Goal: Transaction & Acquisition: Purchase product/service

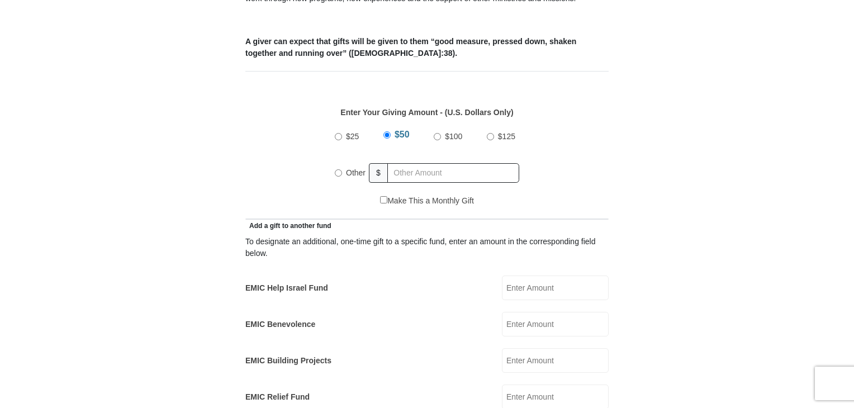
scroll to position [460, 0]
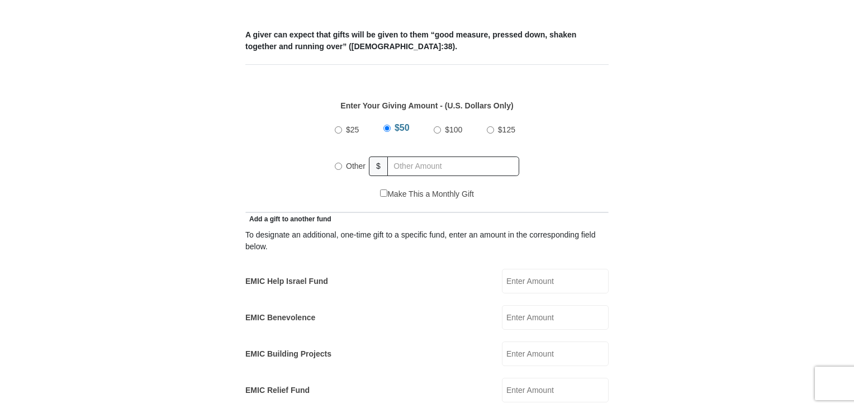
click at [439, 126] on input "$100" at bounding box center [437, 129] width 7 height 7
radio input "true"
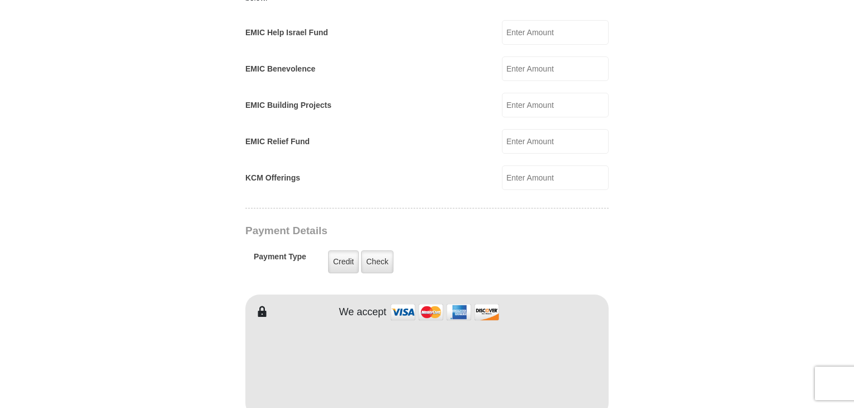
scroll to position [715, 0]
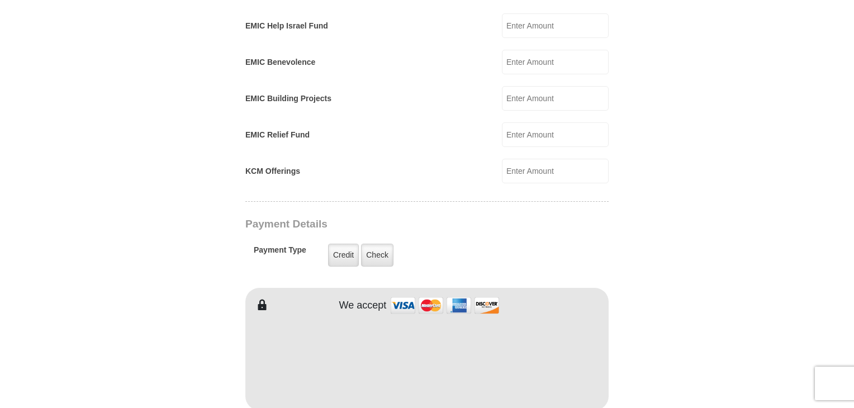
click at [534, 159] on input "KCM Offerings" at bounding box center [555, 171] width 107 height 25
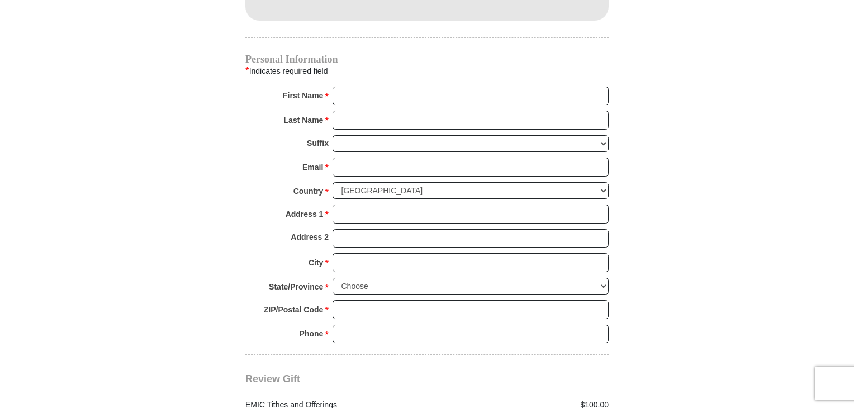
scroll to position [1116, 0]
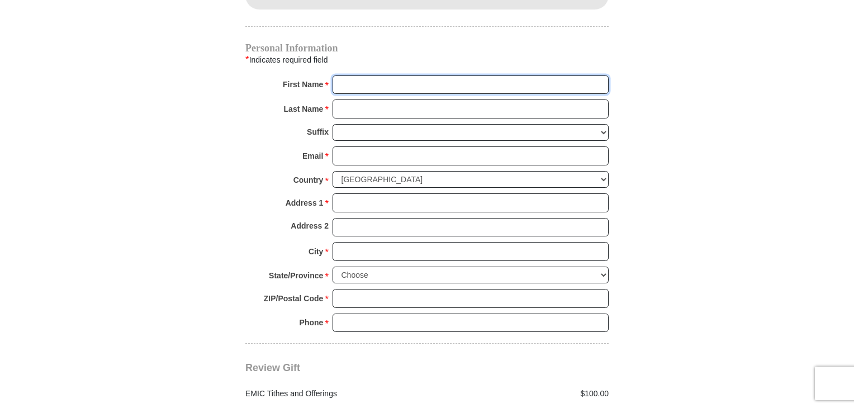
click at [369, 75] on input "First Name *" at bounding box center [471, 84] width 276 height 19
type input "[PERSON_NAME]"
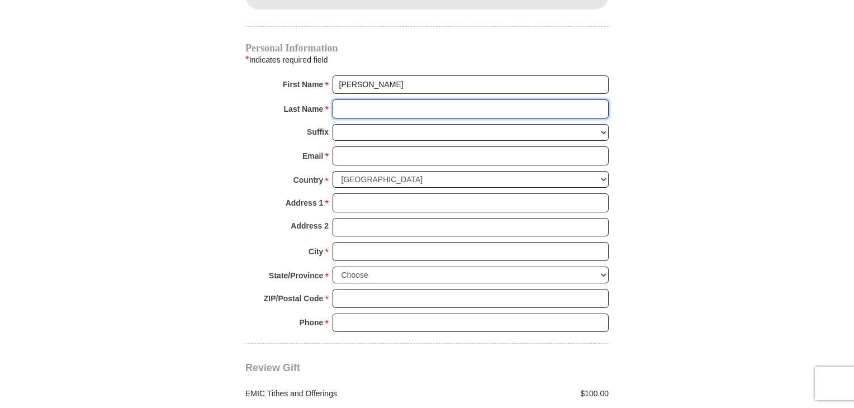
click at [391, 100] on input "Last Name *" at bounding box center [471, 109] width 276 height 19
type input "Hepburn"
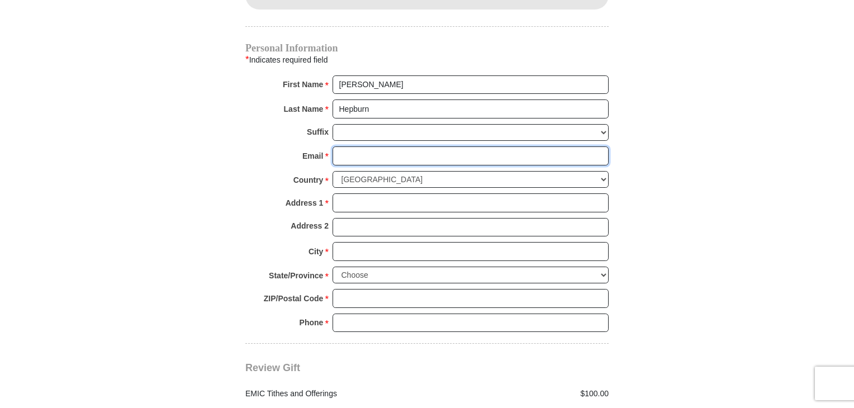
click at [381, 146] on input "Email *" at bounding box center [471, 155] width 276 height 19
type input "[EMAIL_ADDRESS][DOMAIN_NAME]"
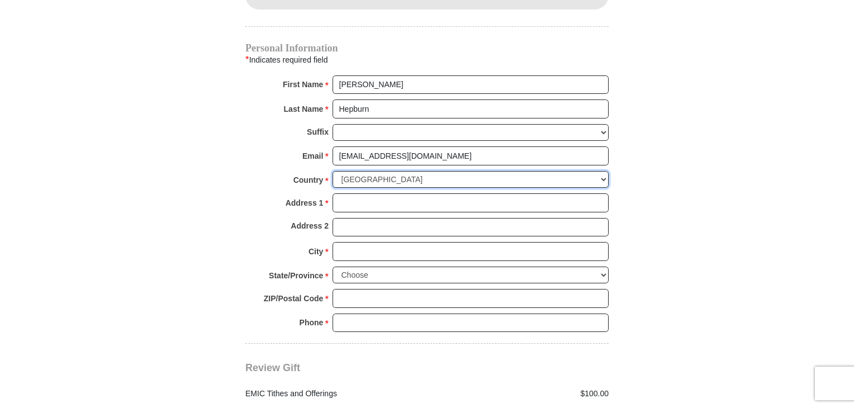
select select "BS"
type input "[PERSON_NAME][GEOGRAPHIC_DATA] - [PERSON_NAME] Subdivisions"
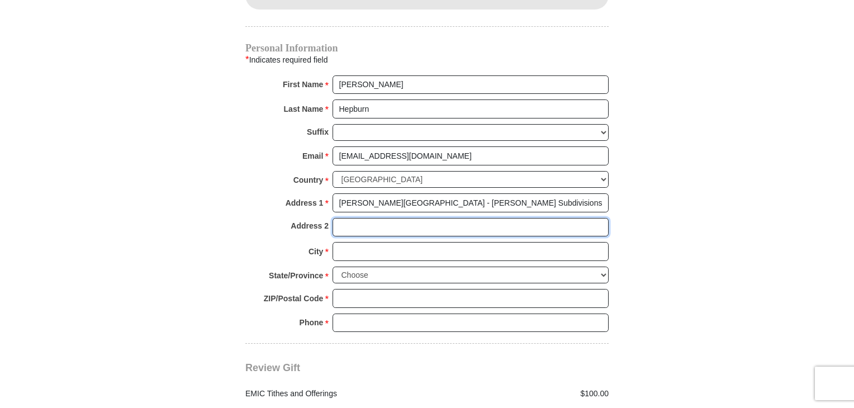
type input "Special notes. This seed is for my Tithes of $100"
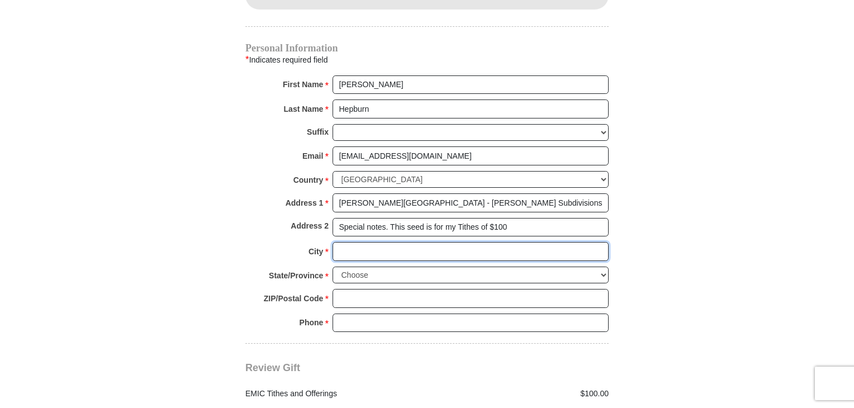
type input "Nassau"
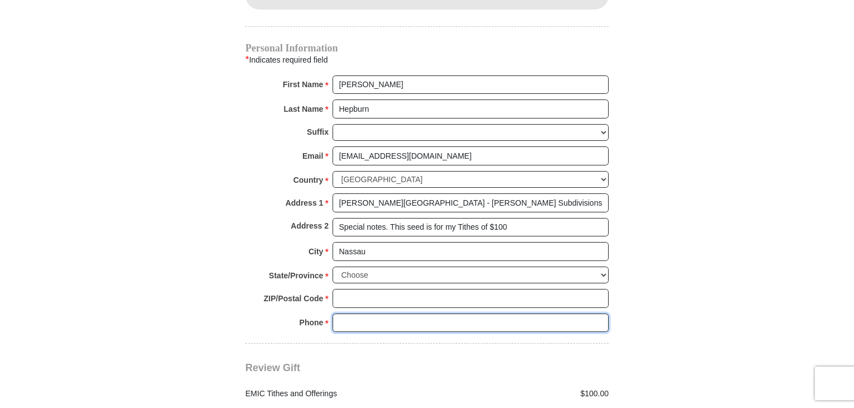
type input "2428011215"
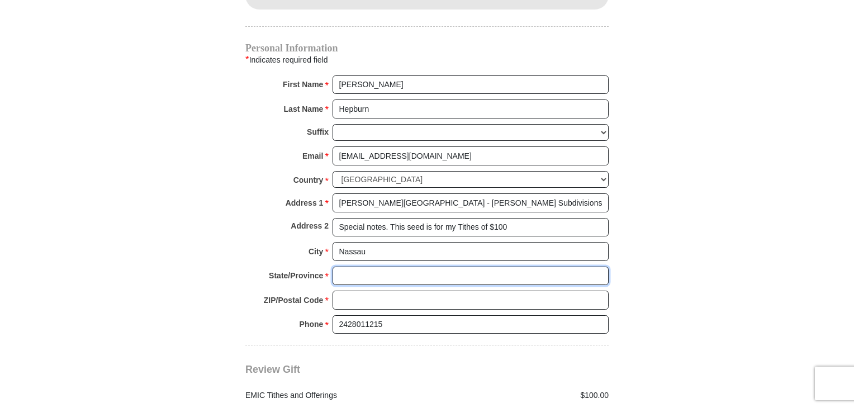
click at [380, 267] on input "State/Province *" at bounding box center [471, 276] width 276 height 19
type input "NP"
click at [389, 291] on input "ZIP/Postal Code *" at bounding box center [471, 300] width 276 height 19
type input "SP-61253"
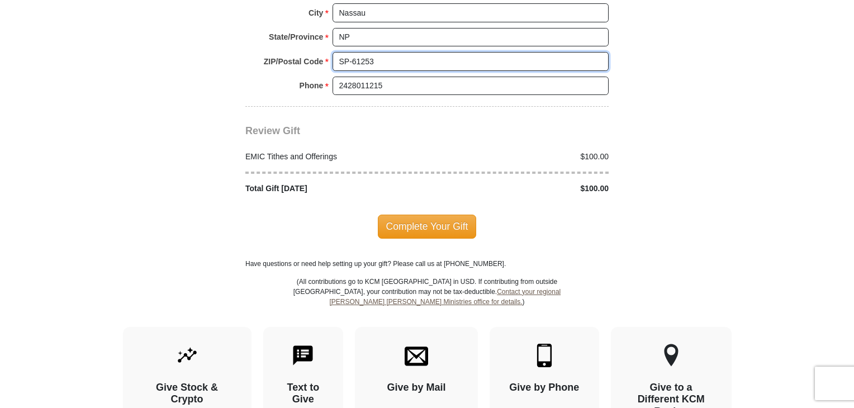
scroll to position [1360, 0]
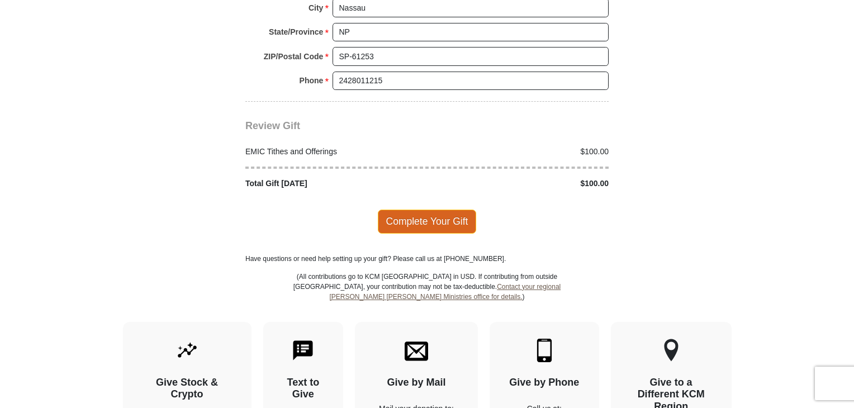
click at [443, 210] on span "Complete Your Gift" at bounding box center [427, 221] width 99 height 23
